Goal: Transaction & Acquisition: Subscribe to service/newsletter

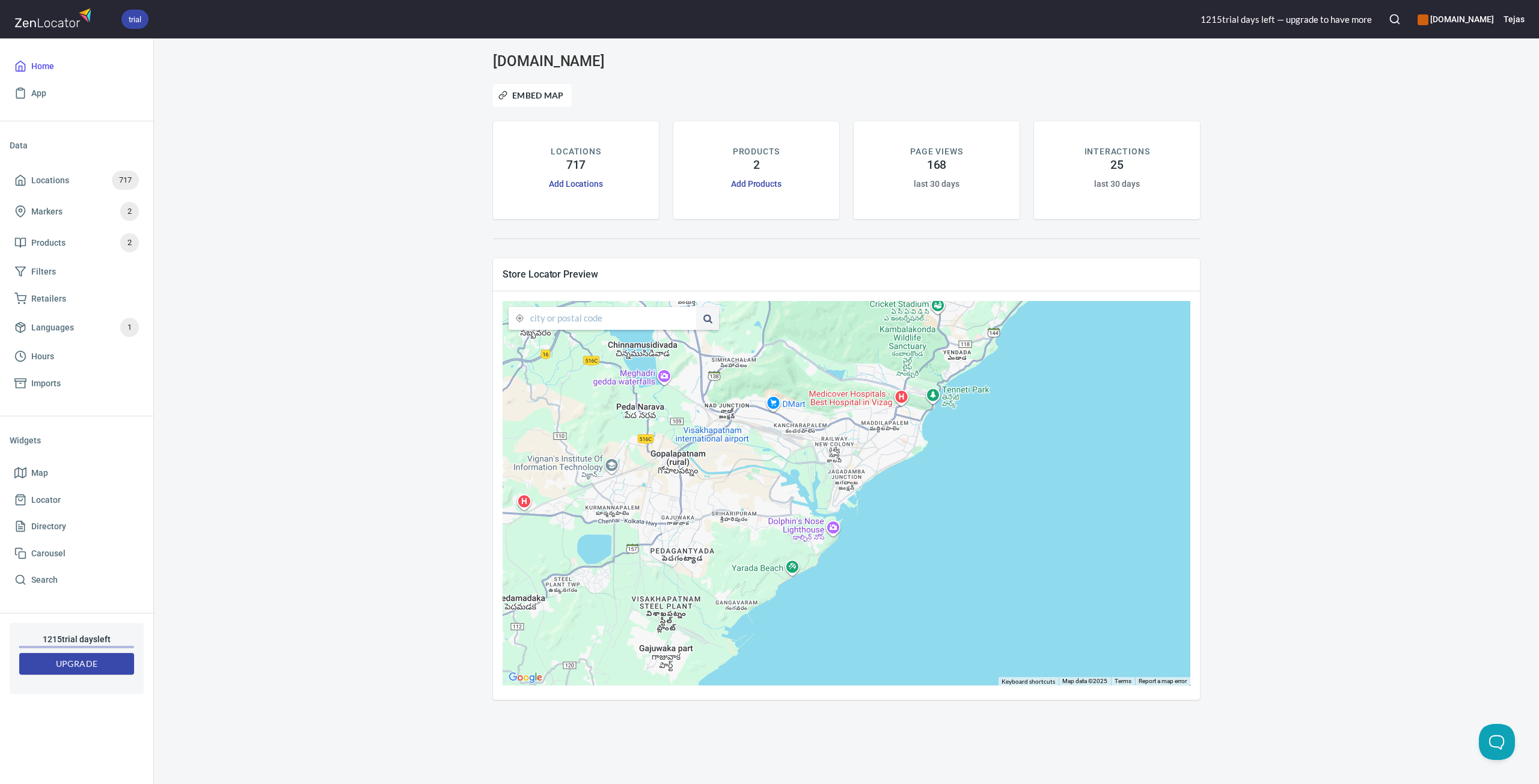
click at [1232, 26] on div "1215 trial day s left — upgrade to have more" at bounding box center [1286, 20] width 172 height 13
click at [1285, 18] on div "1215 trial day s left — upgrade to have more" at bounding box center [1286, 20] width 172 height 13
click at [1318, 18] on div "1215 trial day s left — upgrade to have more" at bounding box center [1286, 20] width 172 height 13
click at [1434, 17] on h6 "[DOMAIN_NAME]" at bounding box center [1455, 20] width 76 height 14
click at [184, 472] on div at bounding box center [769, 392] width 1539 height 784
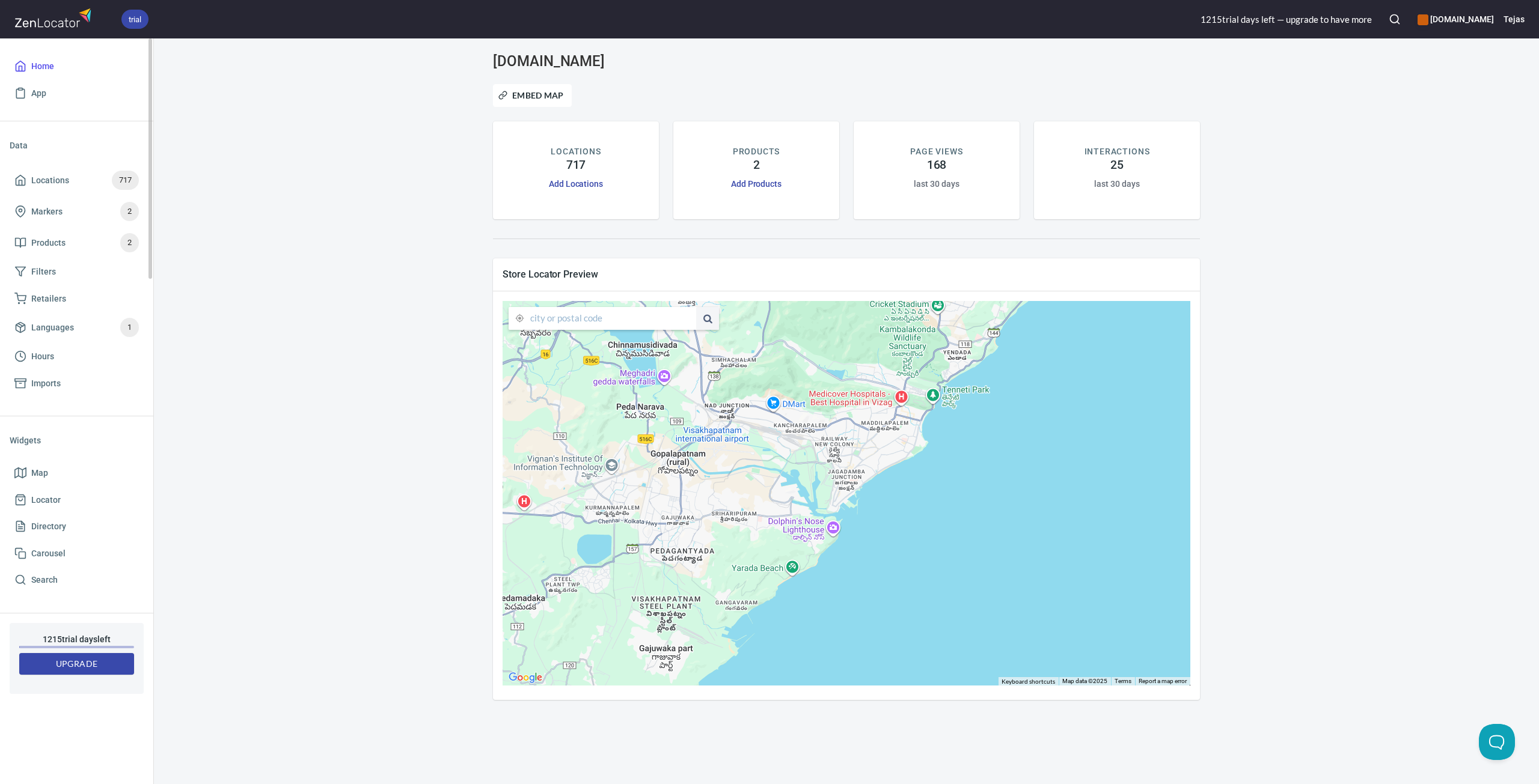
click at [70, 661] on span "Upgrade" at bounding box center [76, 664] width 96 height 15
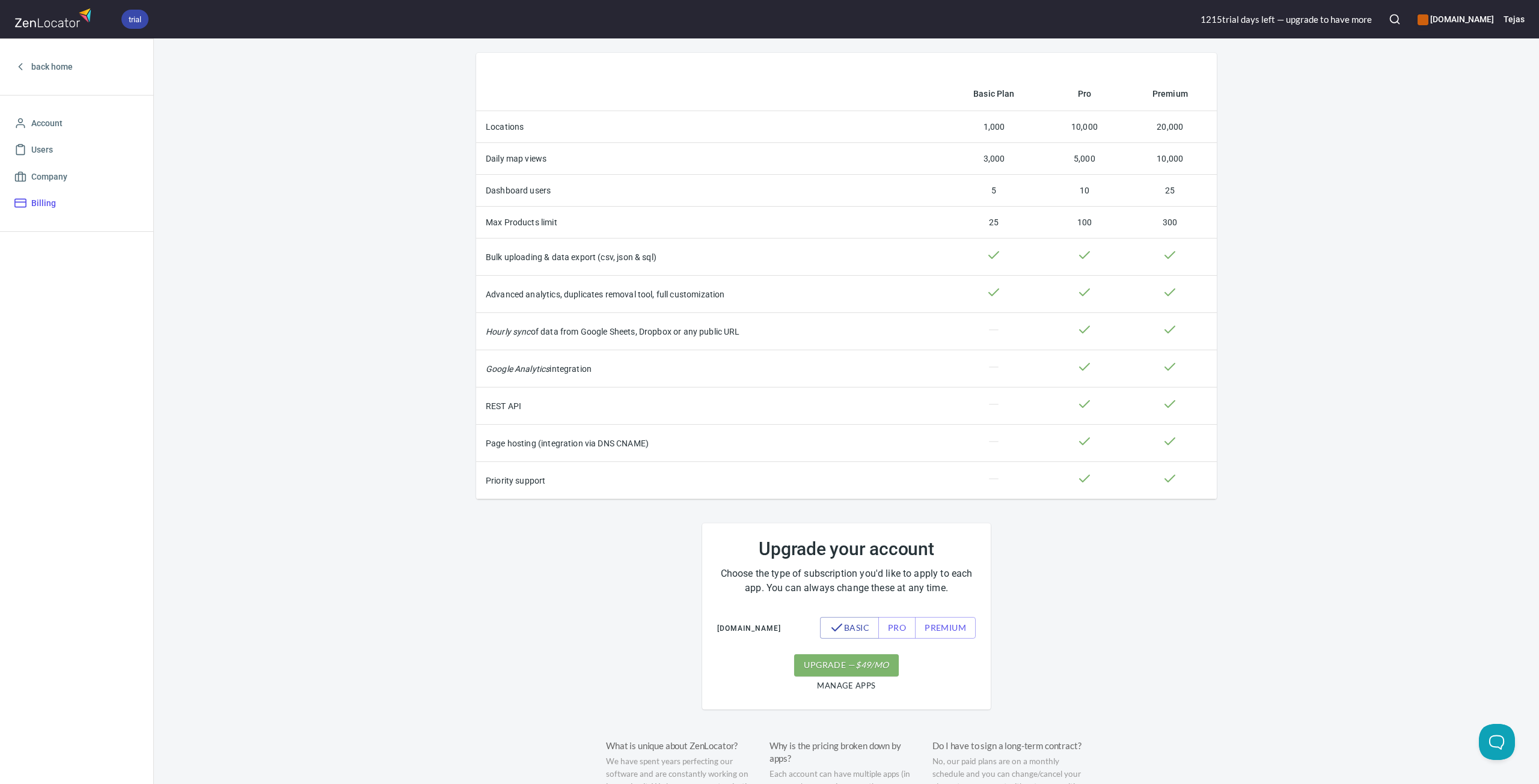
click at [869, 376] on th "Google Analytics integration" at bounding box center [710, 369] width 467 height 38
click at [1089, 646] on div "Basic Plan Pro Premium Locations 1,000 10,000 20,000 Daily map views 3,000 5,00…" at bounding box center [846, 521] width 769 height 937
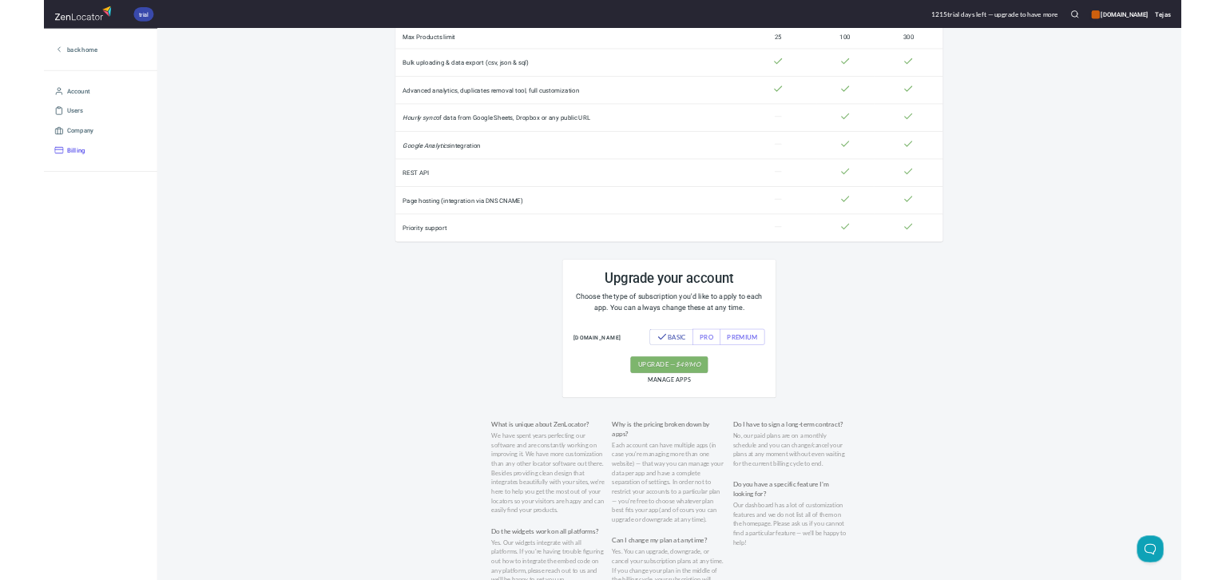
scroll to position [240, 0]
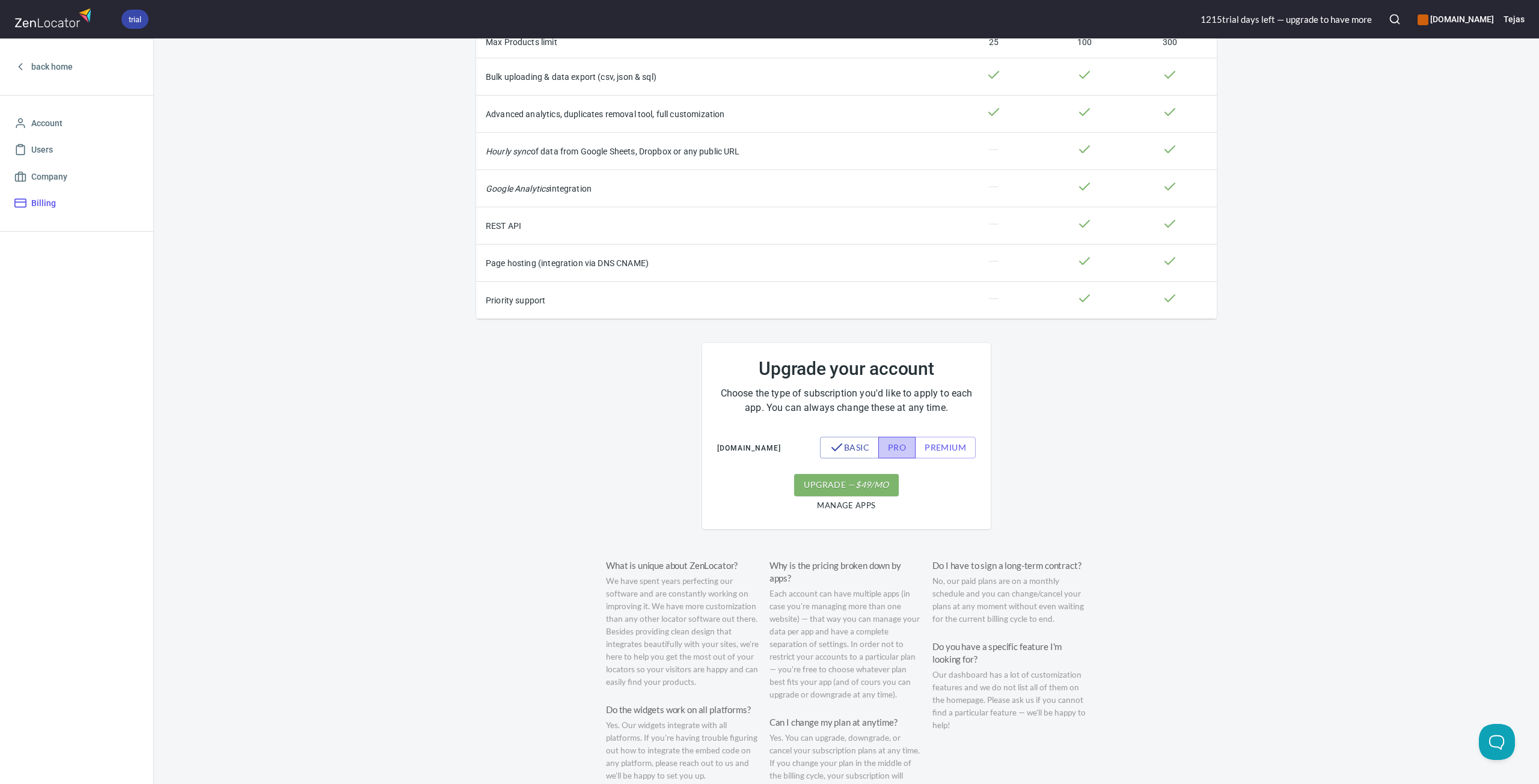
click at [898, 449] on span "pro" at bounding box center [897, 448] width 18 height 15
click at [945, 451] on span "premium" at bounding box center [945, 448] width 41 height 15
click at [890, 451] on button "pro" at bounding box center [883, 448] width 38 height 23
click at [925, 454] on span "premium" at bounding box center [945, 448] width 41 height 15
click at [877, 446] on span "pro" at bounding box center [883, 448] width 18 height 15
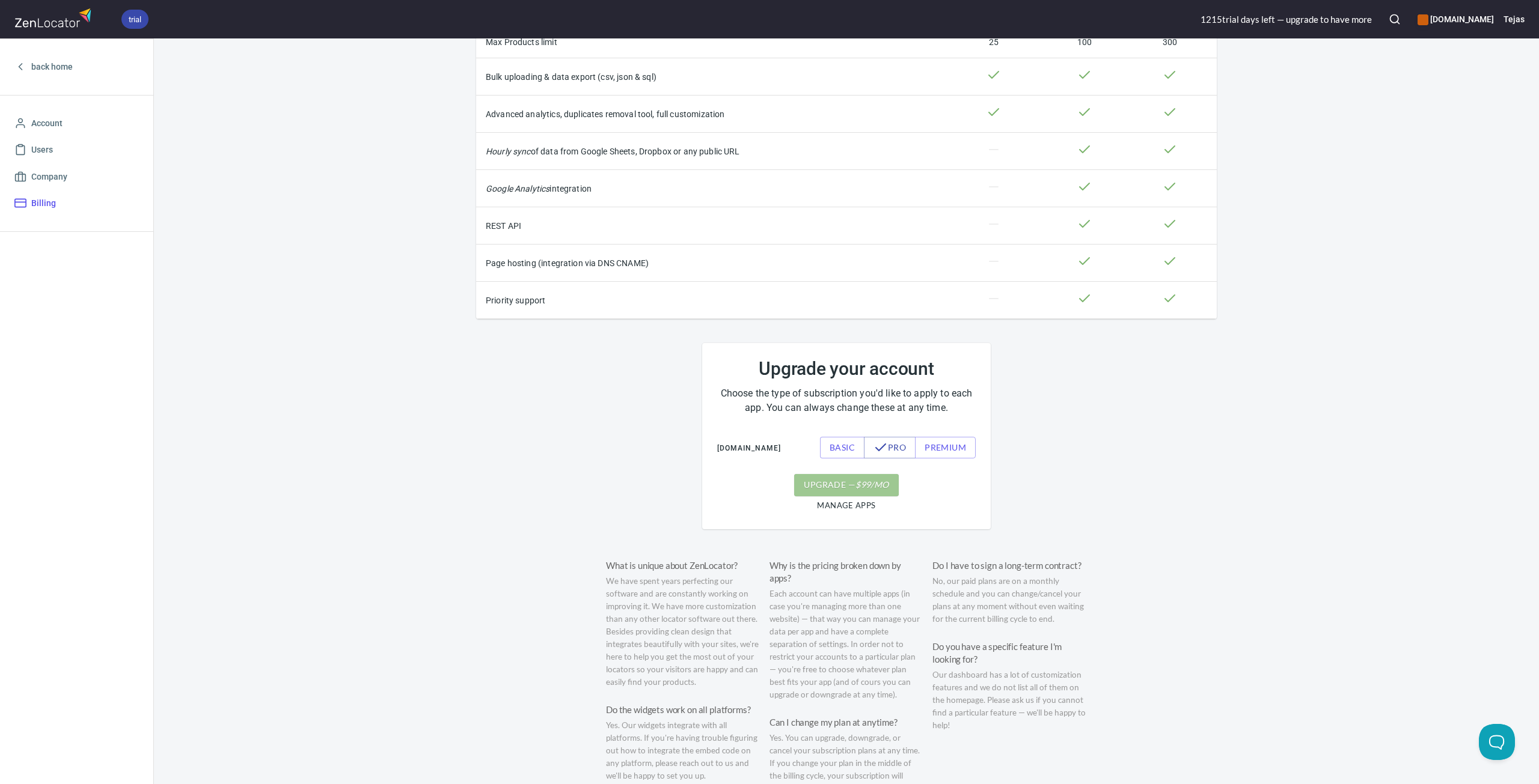
click at [862, 493] on em "$ 99 /mo" at bounding box center [872, 485] width 33 height 15
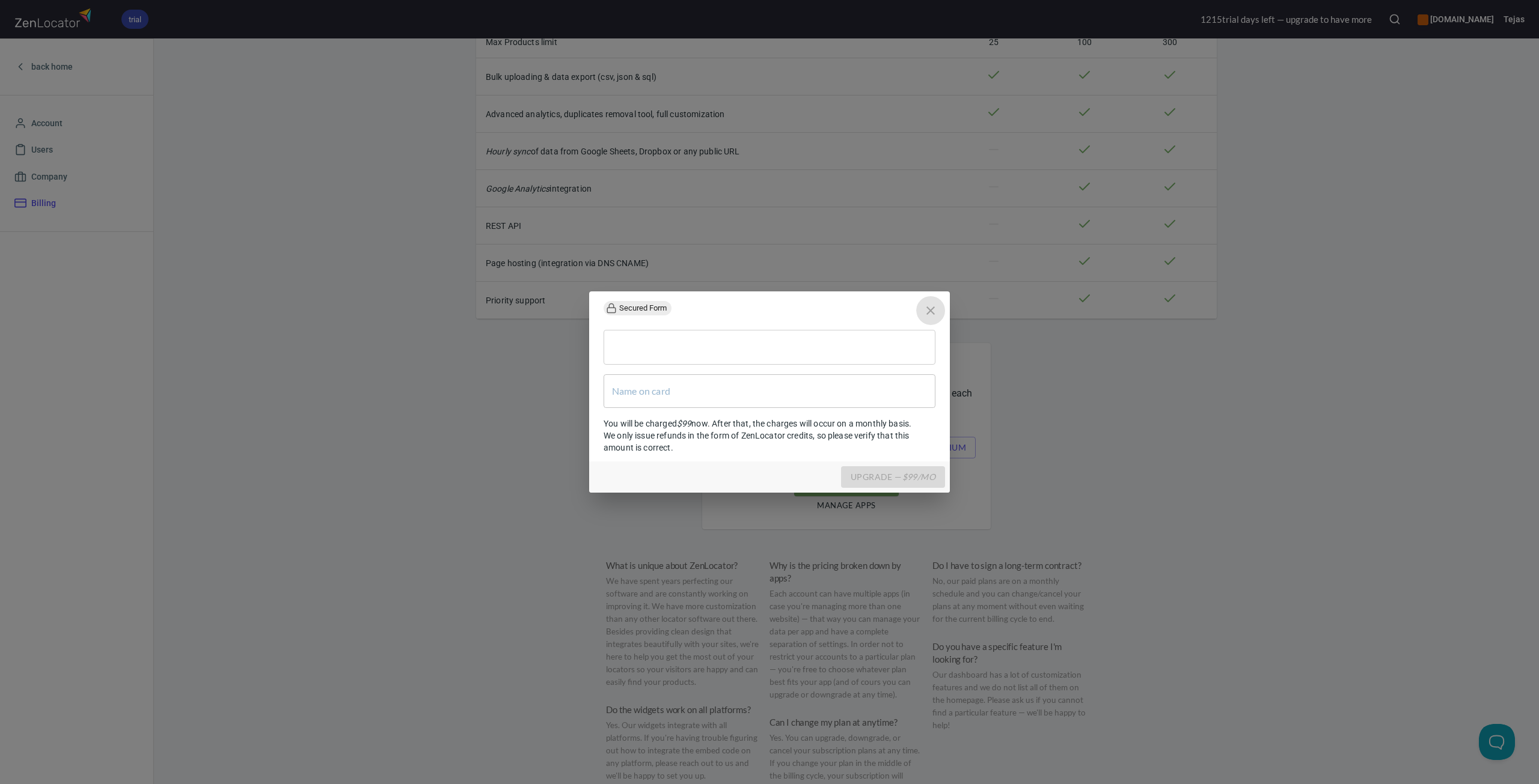
click at [933, 312] on icon "close" at bounding box center [930, 310] width 14 height 14
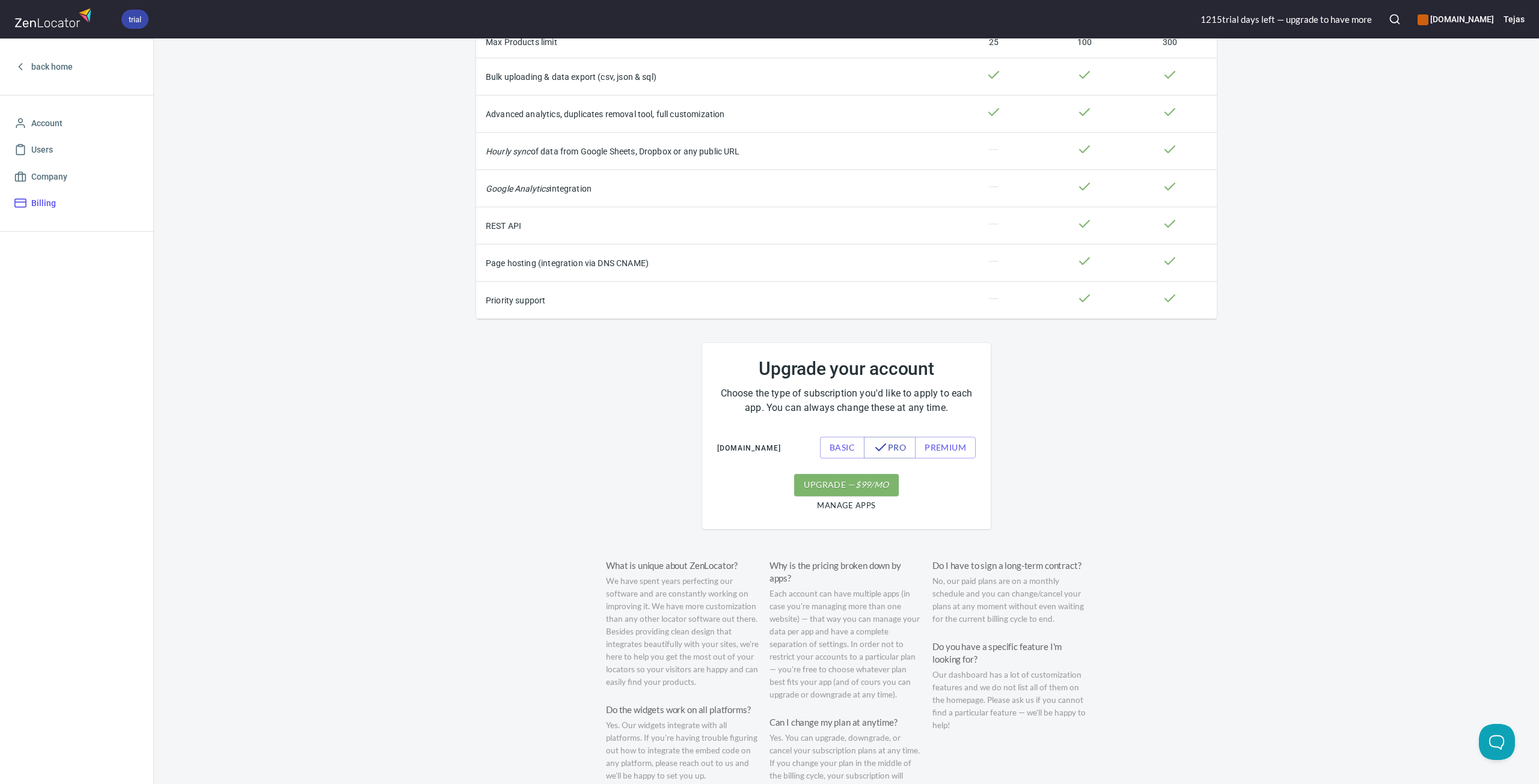
click at [1069, 405] on div "Basic Plan Pro Premium Locations 1,000 10,000 20,000 Daily map views 3,000 5,00…" at bounding box center [846, 342] width 769 height 937
click at [850, 509] on span "manage apps" at bounding box center [846, 506] width 58 height 14
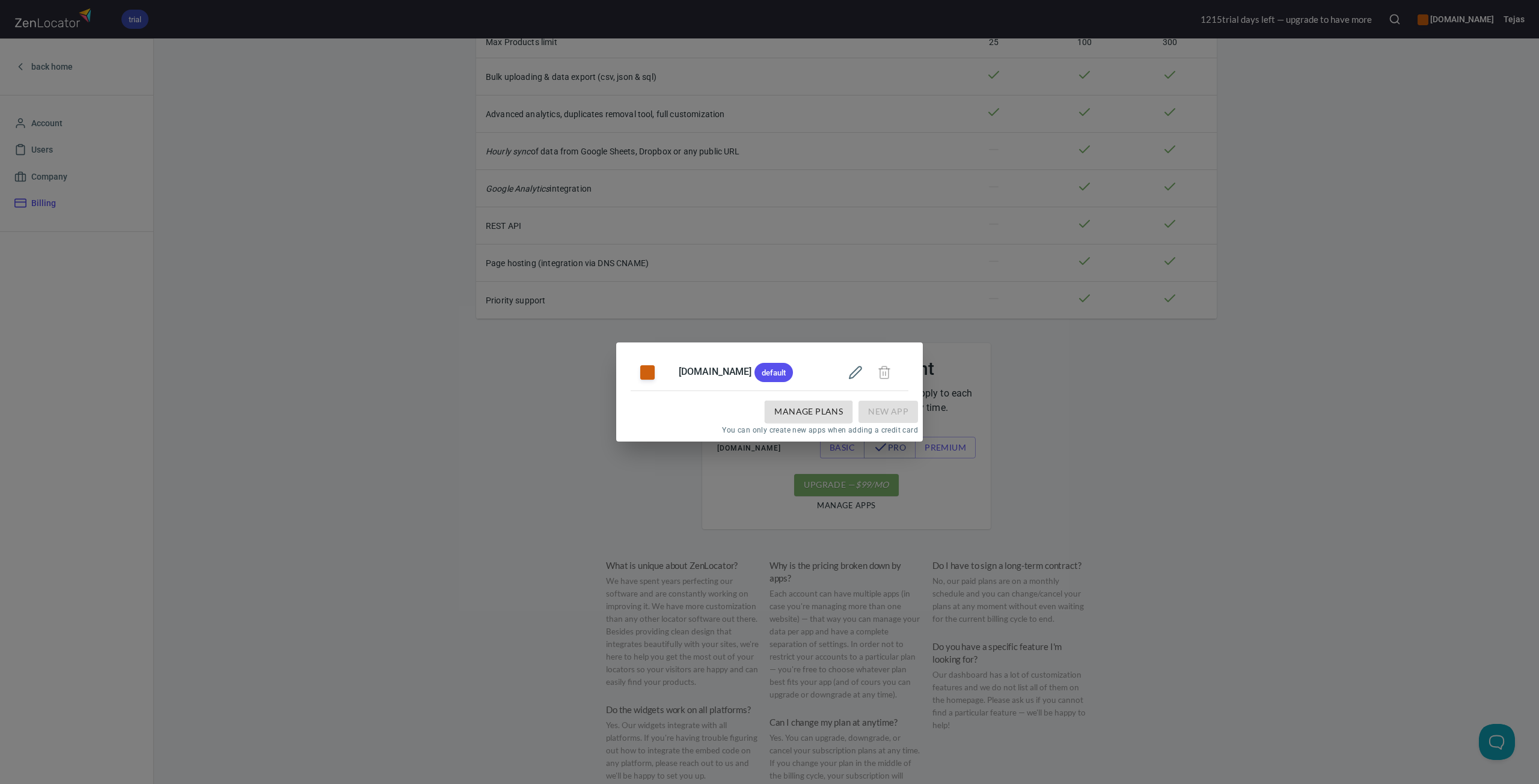
click at [1046, 399] on div "[DOMAIN_NAME] default Manage Plans New App You can only create new apps when ad…" at bounding box center [769, 392] width 1539 height 784
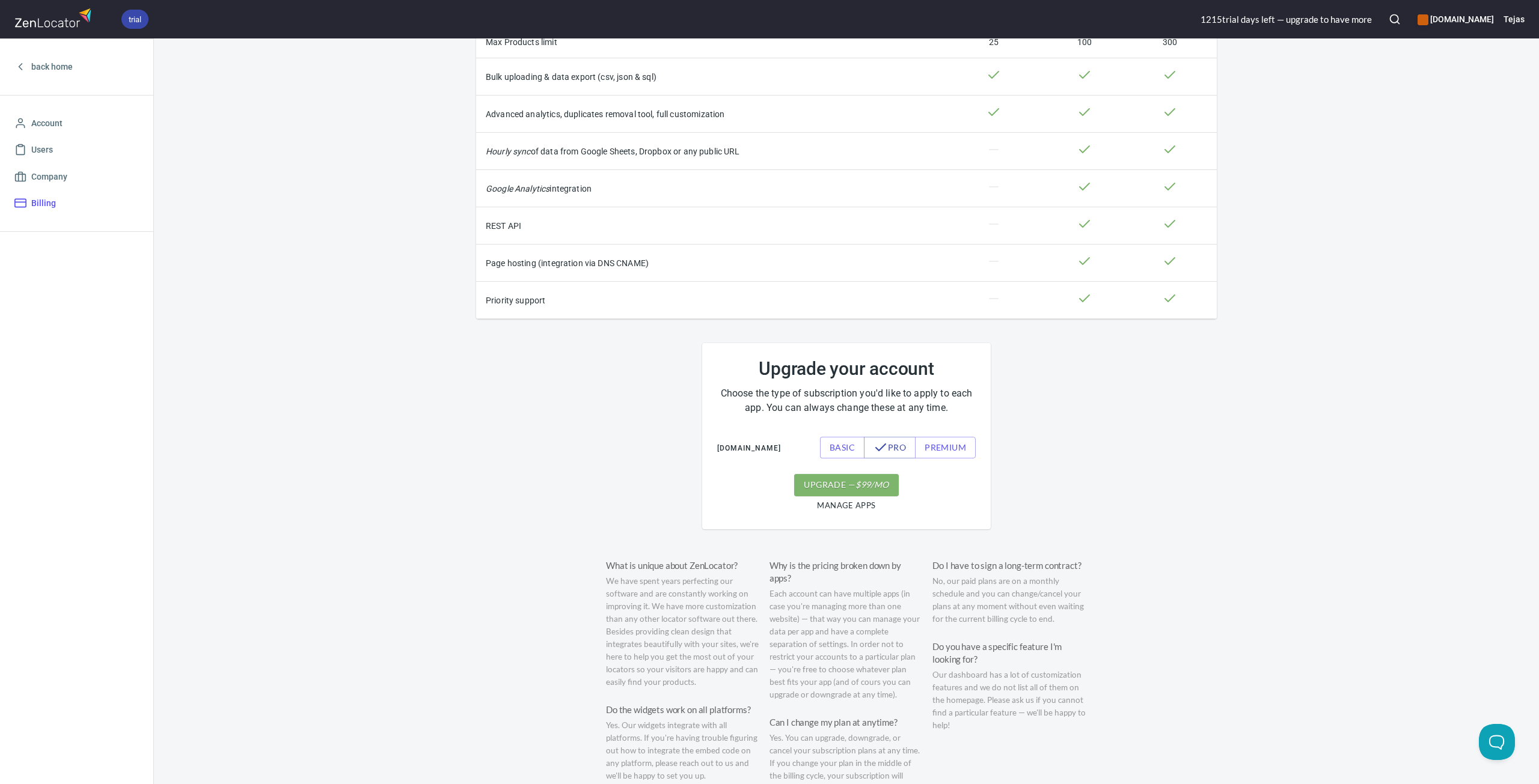
scroll to position [0, 0]
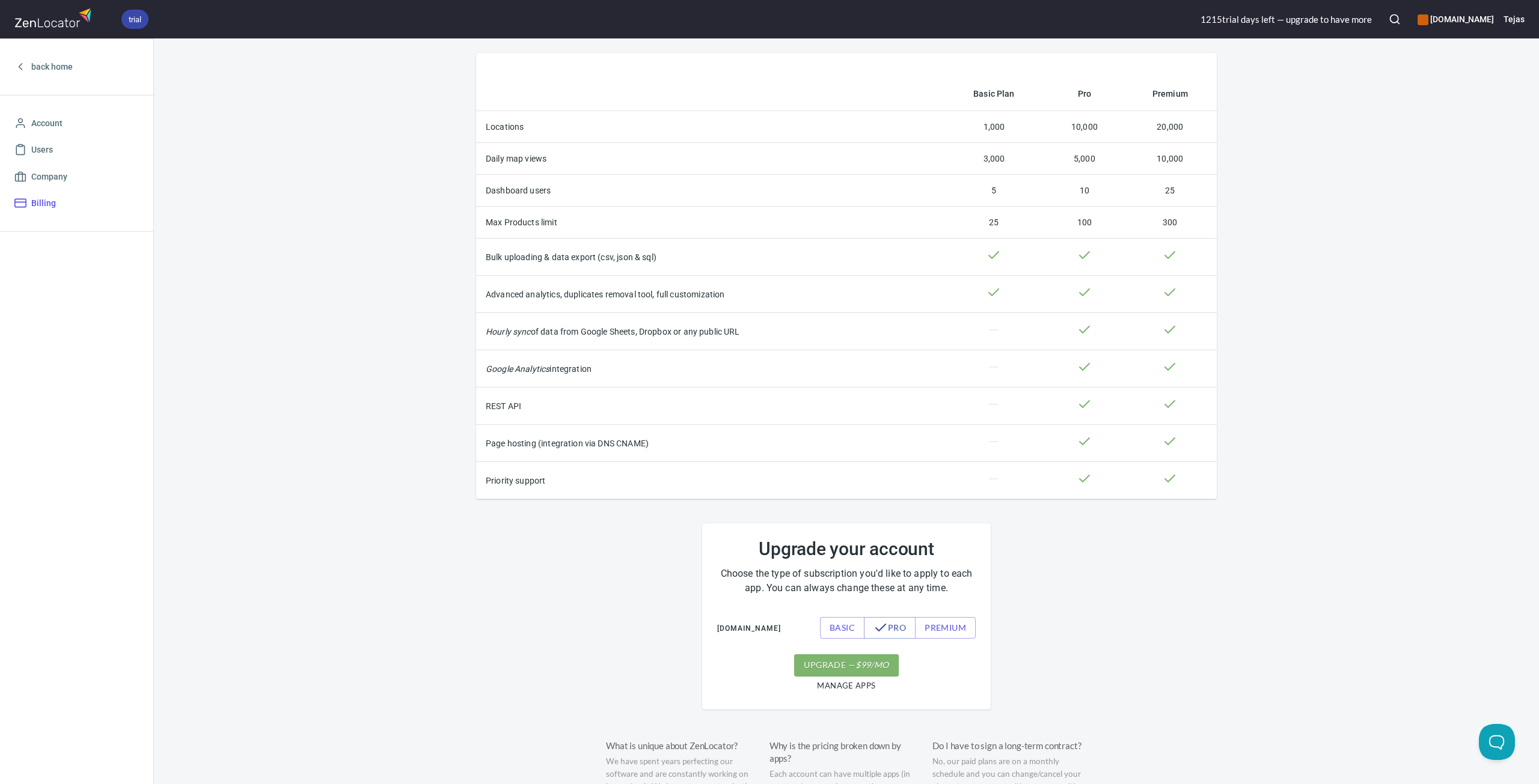
click at [1340, 324] on div "Basic Plan Pro Premium Locations 1,000 10,000 20,000 Daily map views 3,000 5,00…" at bounding box center [846, 536] width 1385 height 996
click at [1373, 244] on div "Basic Plan Pro Premium Locations 1,000 10,000 20,000 Daily map views 3,000 5,00…" at bounding box center [846, 536] width 1385 height 996
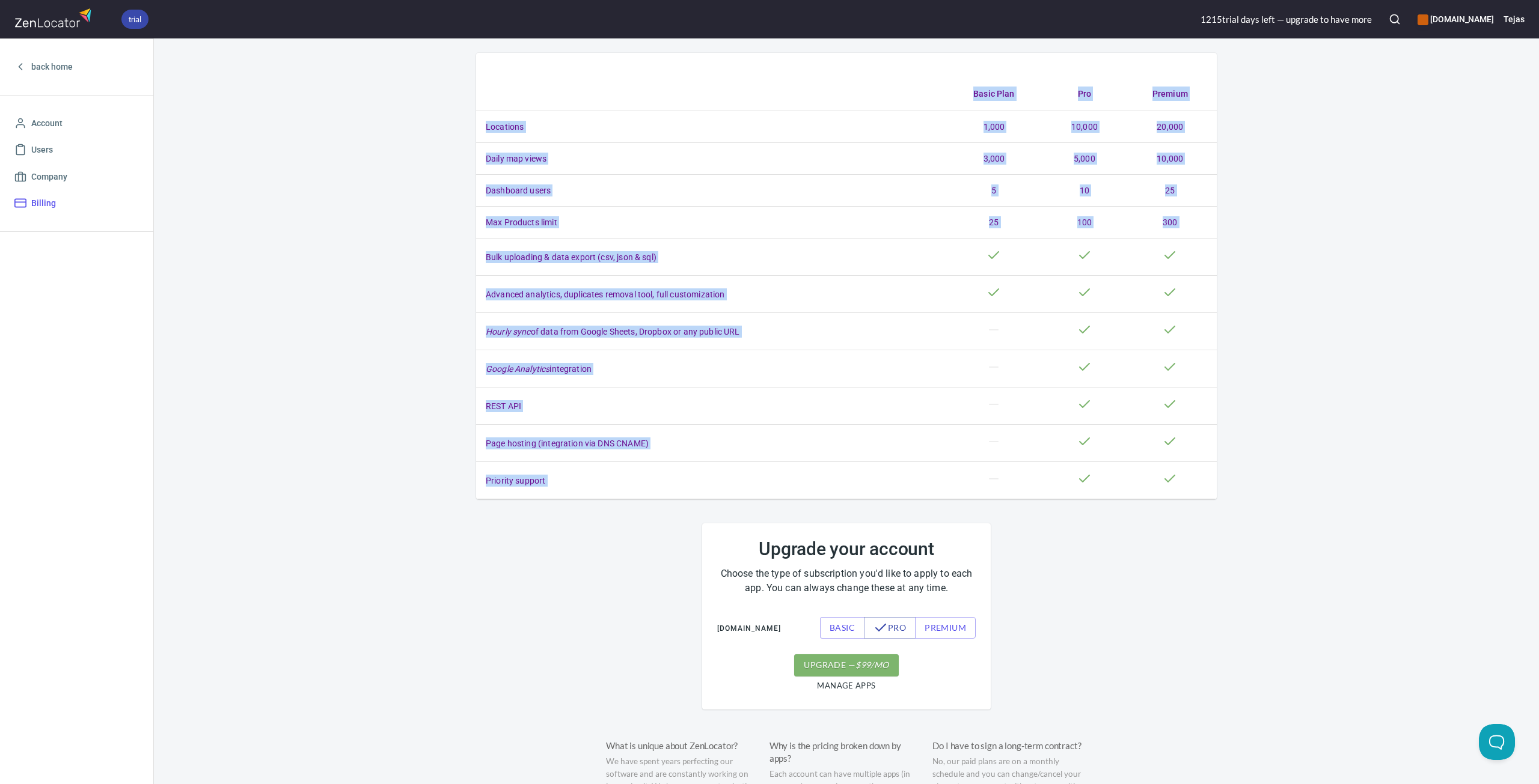
click at [1373, 244] on div "Basic Plan Pro Premium Locations 1,000 10,000 20,000 Daily map views 3,000 5,00…" at bounding box center [846, 536] width 1385 height 996
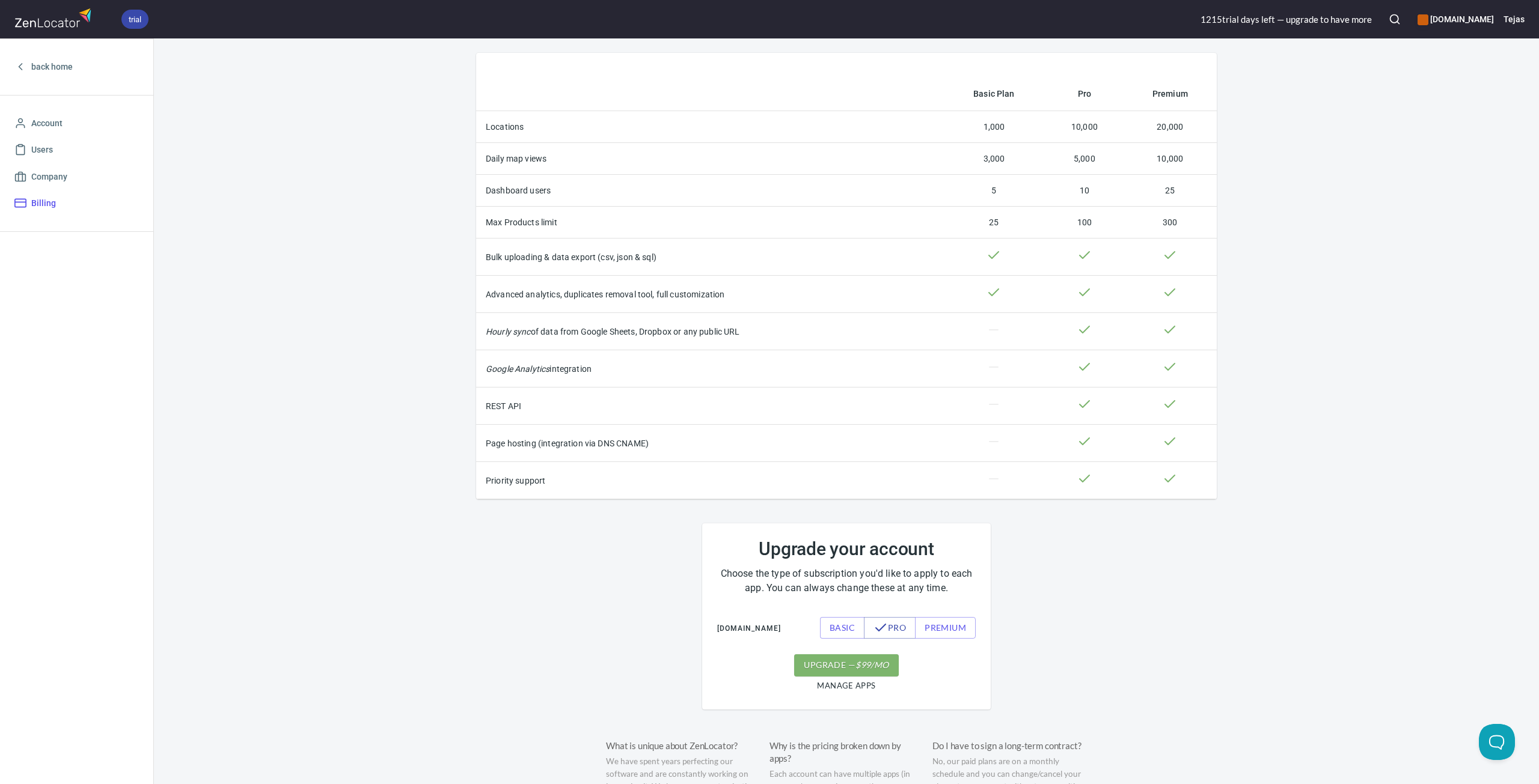
click at [1382, 220] on div "Basic Plan Pro Premium Locations 1,000 10,000 20,000 Daily map views 3,000 5,00…" at bounding box center [846, 536] width 1385 height 996
click at [1362, 213] on div "Basic Plan Pro Premium Locations 1,000 10,000 20,000 Daily map views 3,000 5,00…" at bounding box center [846, 536] width 1385 height 996
click at [1426, 223] on div "Basic Plan Pro Premium Locations 1,000 10,000 20,000 Daily map views 3,000 5,00…" at bounding box center [846, 536] width 1385 height 996
click at [1407, 280] on div "Basic Plan Pro Premium Locations 1,000 10,000 20,000 Daily map views 3,000 5,00…" at bounding box center [846, 536] width 1385 height 996
click at [1353, 279] on div "Basic Plan Pro Premium Locations 1,000 10,000 20,000 Daily map views 3,000 5,00…" at bounding box center [846, 536] width 1385 height 996
